Goal: Task Accomplishment & Management: Complete application form

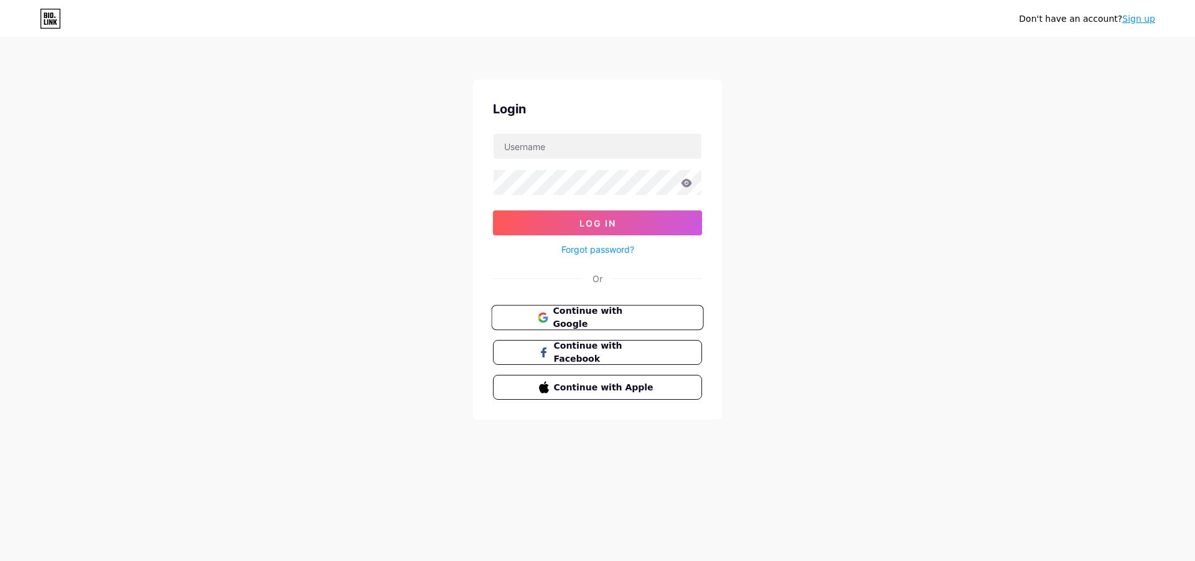
click at [647, 321] on span "Continue with Google" at bounding box center [605, 317] width 104 height 27
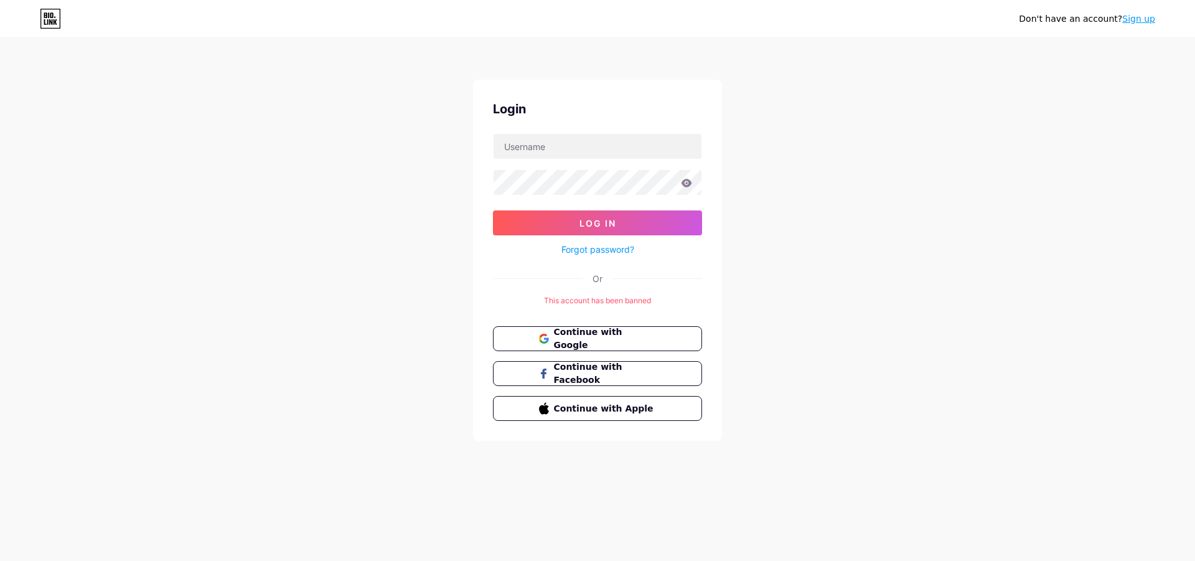
drag, startPoint x: 838, startPoint y: 229, endPoint x: 827, endPoint y: 253, distance: 26.2
click at [840, 229] on div "Don't have an account? Sign up Login Log In Forgot password? Or This account ha…" at bounding box center [597, 240] width 1195 height 480
drag, startPoint x: 757, startPoint y: 346, endPoint x: 727, endPoint y: 355, distance: 31.1
click at [757, 347] on div "Don't have an account? Sign up Login Log In Forgot password? Or This account ha…" at bounding box center [597, 240] width 1195 height 480
click at [680, 344] on button "Continue with Google" at bounding box center [597, 339] width 212 height 26
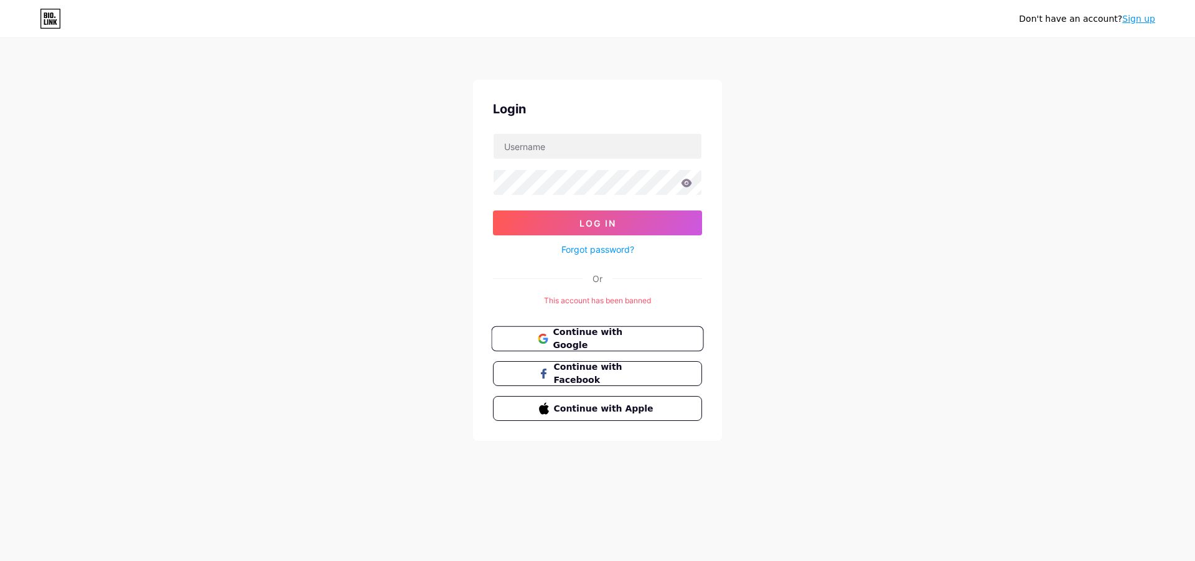
click at [615, 341] on span "Continue with Google" at bounding box center [605, 338] width 104 height 27
click at [779, 286] on div "Don't have an account? Sign up Login Log In Forgot password? Or This account ha…" at bounding box center [597, 240] width 1195 height 480
click at [56, 26] on icon at bounding box center [50, 19] width 21 height 20
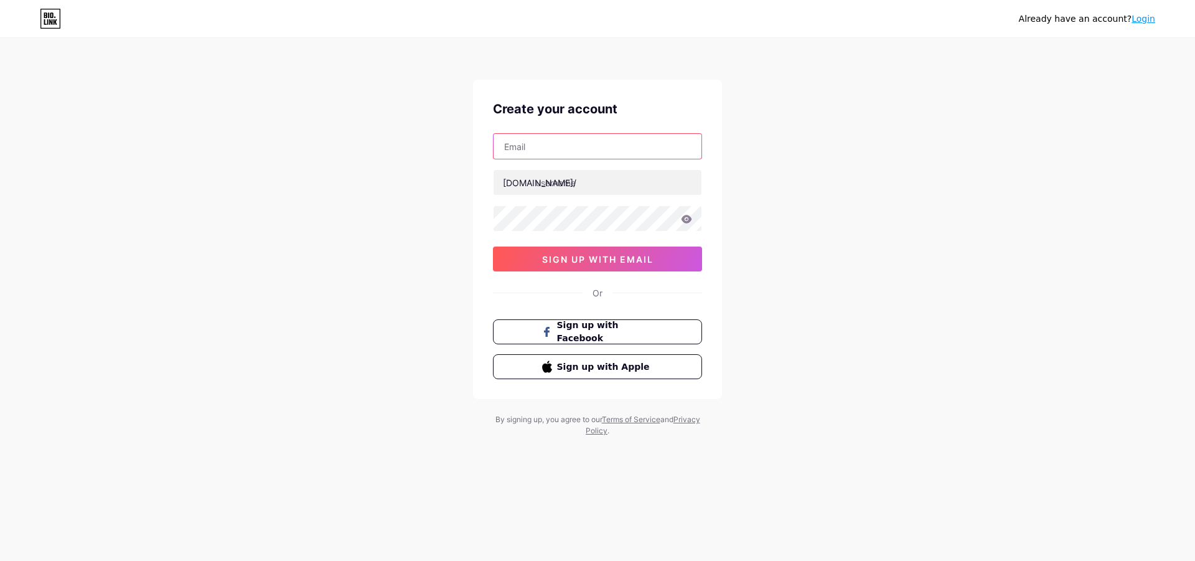
click at [555, 151] on input "text" at bounding box center [598, 146] width 208 height 25
drag, startPoint x: 156, startPoint y: 311, endPoint x: 172, endPoint y: 344, distance: 36.2
click at [157, 311] on div "Already have an account? Login Create your account [DOMAIN_NAME]/ 0cAFcWeA64npH…" at bounding box center [597, 238] width 1195 height 476
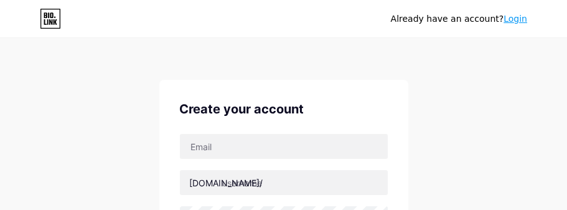
drag, startPoint x: 532, startPoint y: 121, endPoint x: 542, endPoint y: 0, distance: 121.1
drag, startPoint x: 109, startPoint y: 64, endPoint x: 161, endPoint y: 2, distance: 81.3
